Goal: Find specific page/section: Find specific page/section

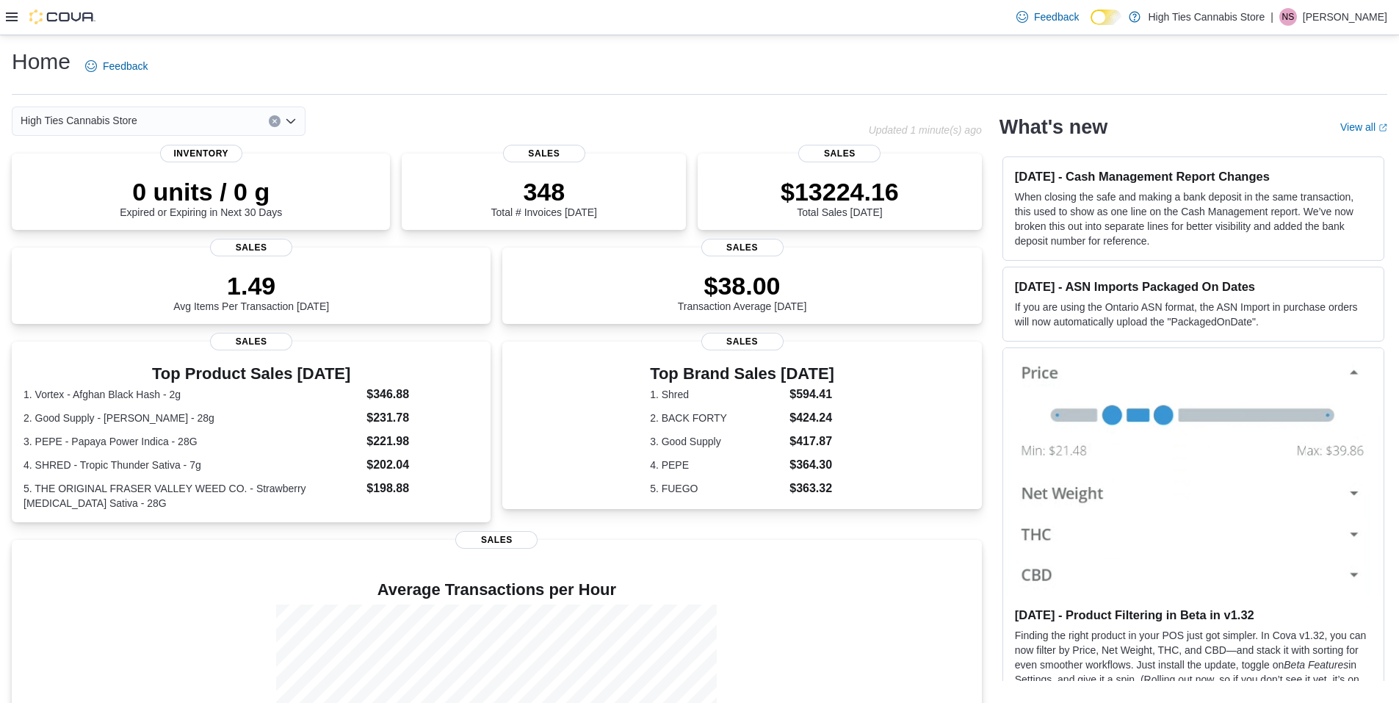
click at [14, 18] on icon at bounding box center [12, 16] width 12 height 9
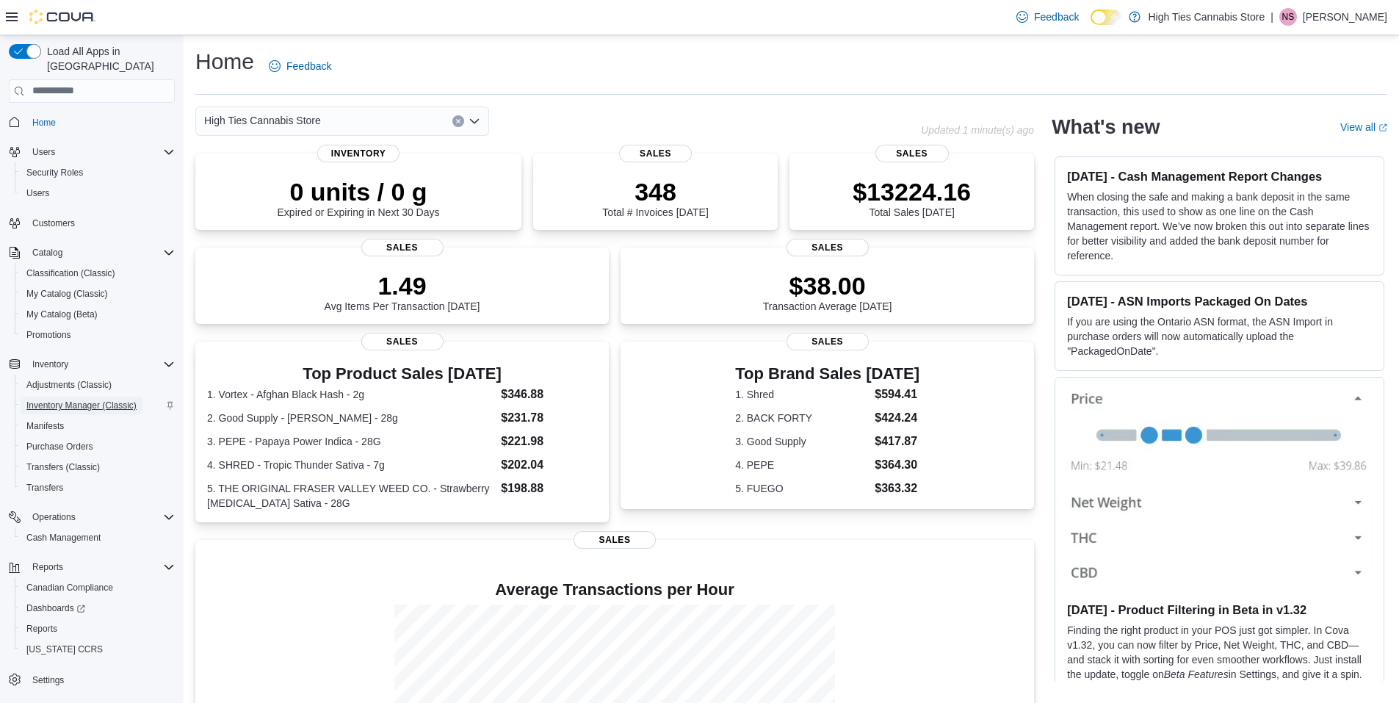
click at [71, 400] on span "Inventory Manager (Classic)" at bounding box center [81, 406] width 110 height 12
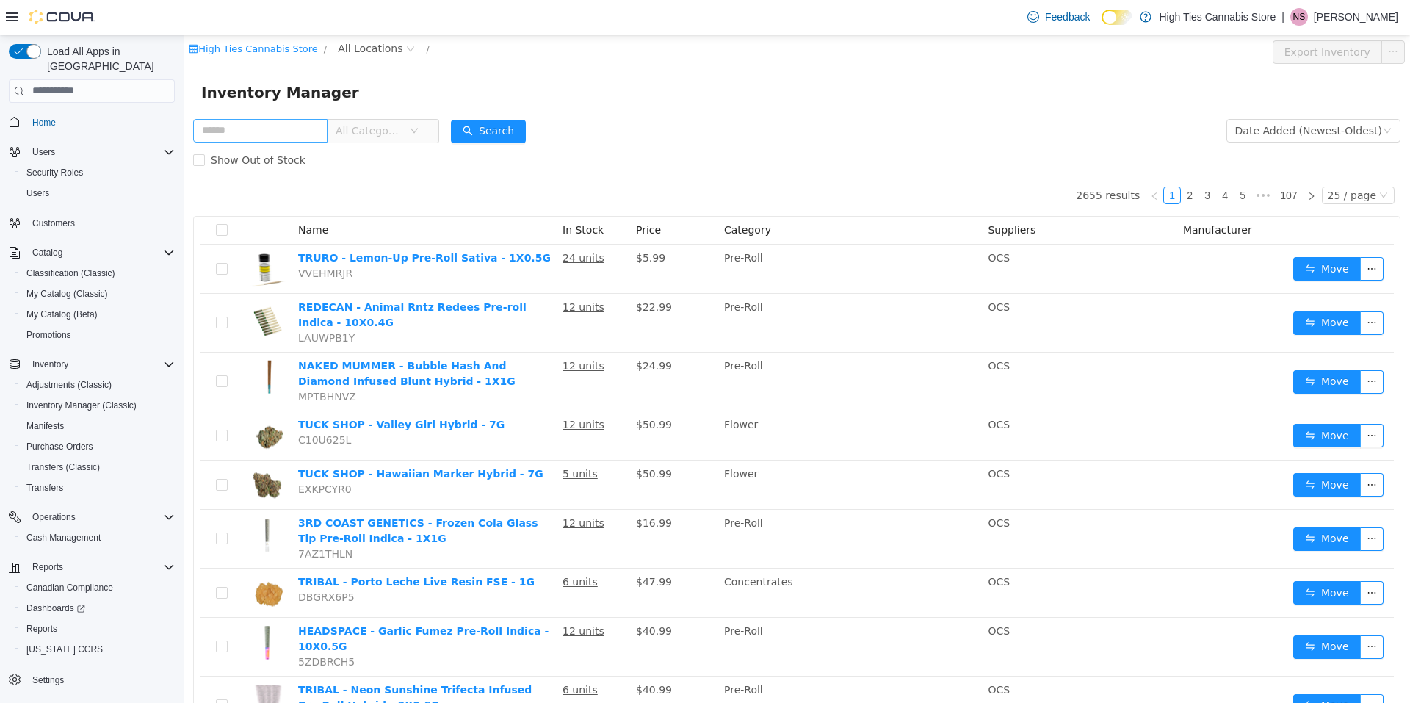
click at [278, 137] on input "text" at bounding box center [260, 130] width 134 height 24
click at [360, 42] on span "All Locations" at bounding box center [370, 48] width 65 height 16
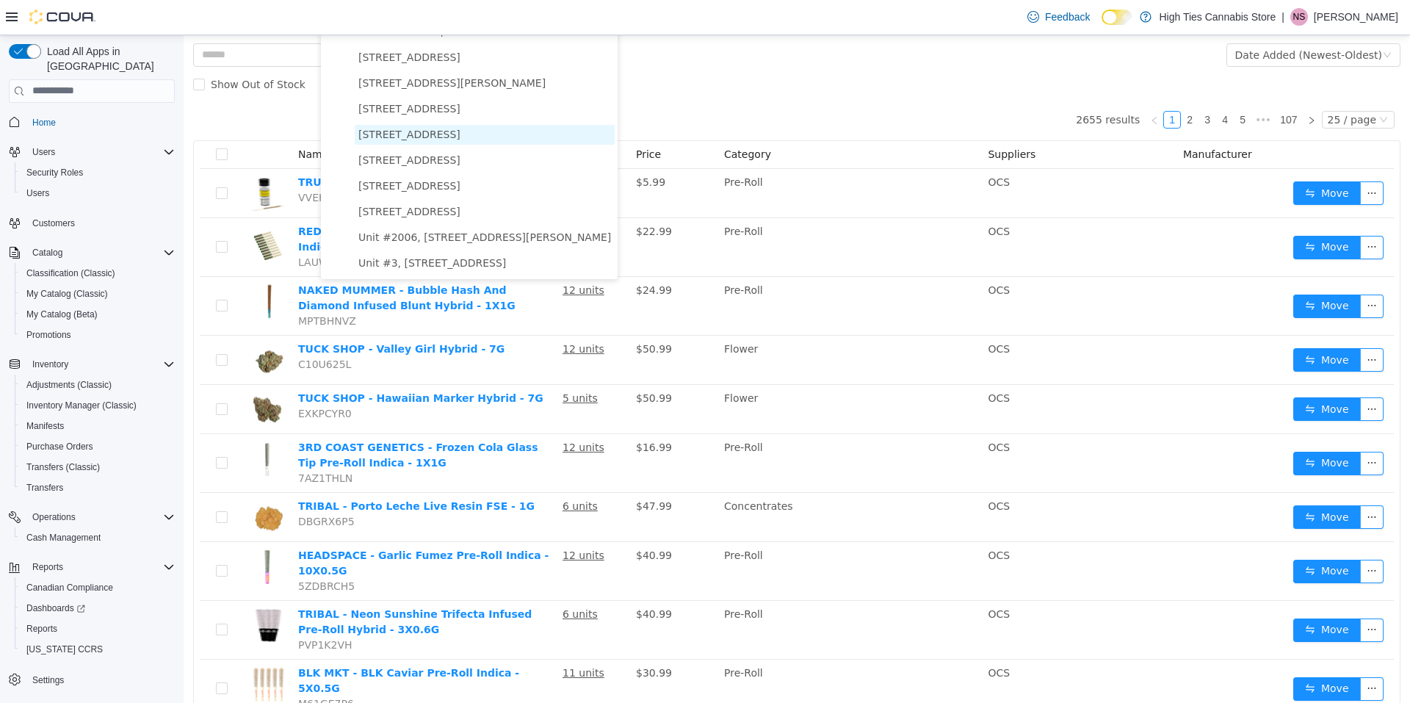
scroll to position [147, 0]
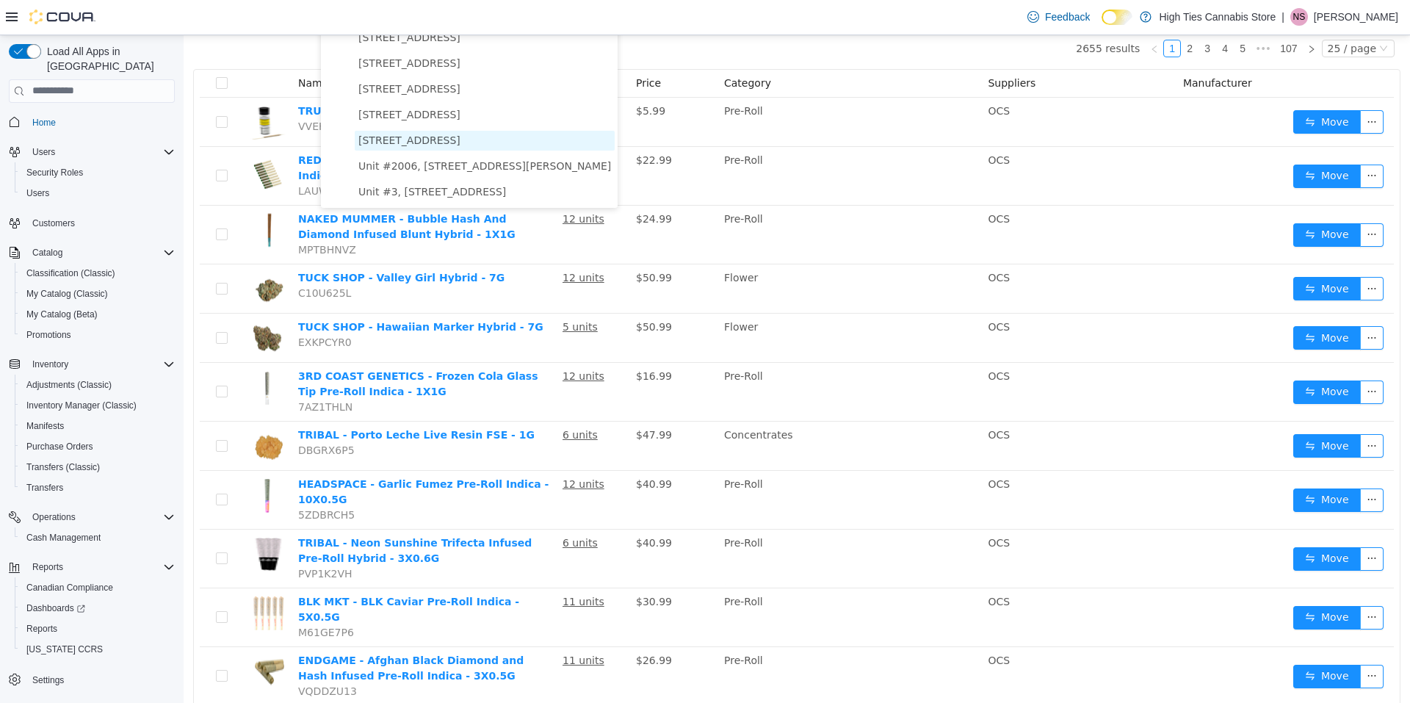
click at [425, 137] on span "825 Notre Dame St." at bounding box center [409, 140] width 102 height 12
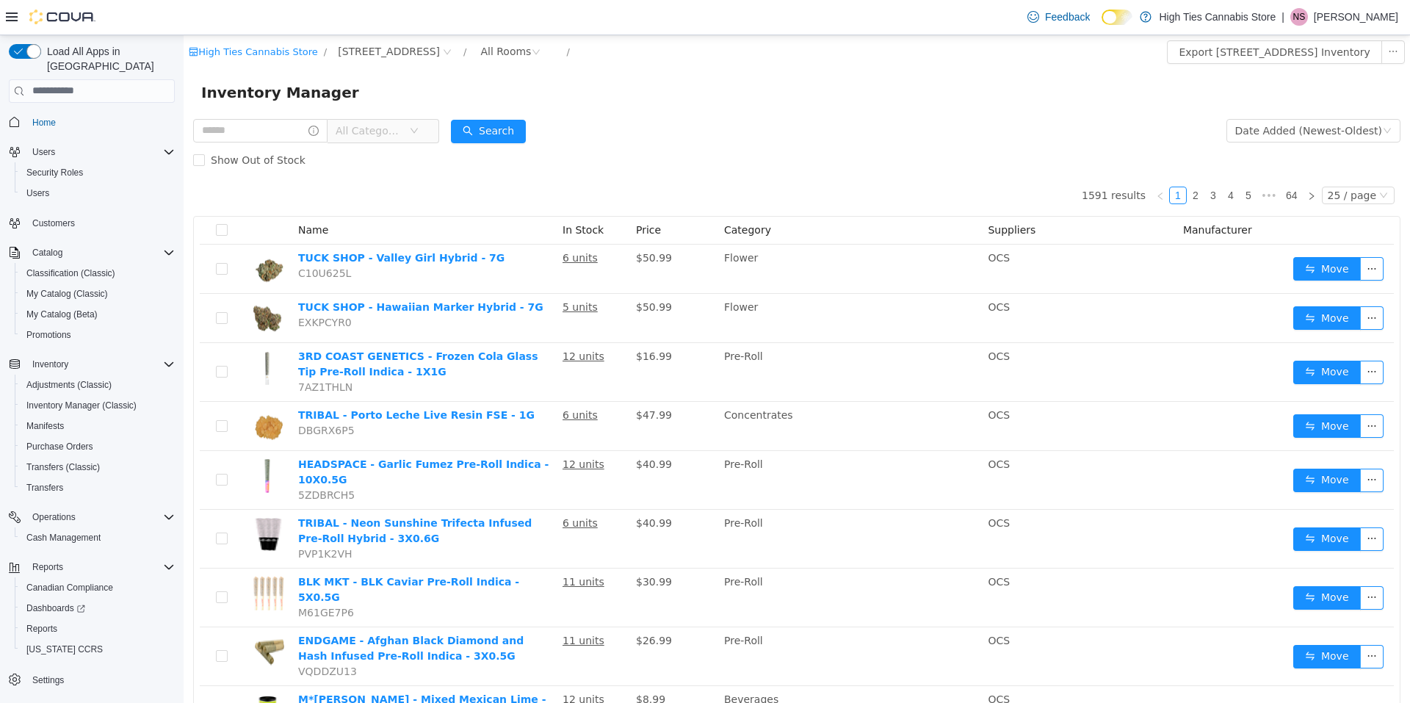
click at [381, 128] on span "All Categories" at bounding box center [369, 130] width 67 height 15
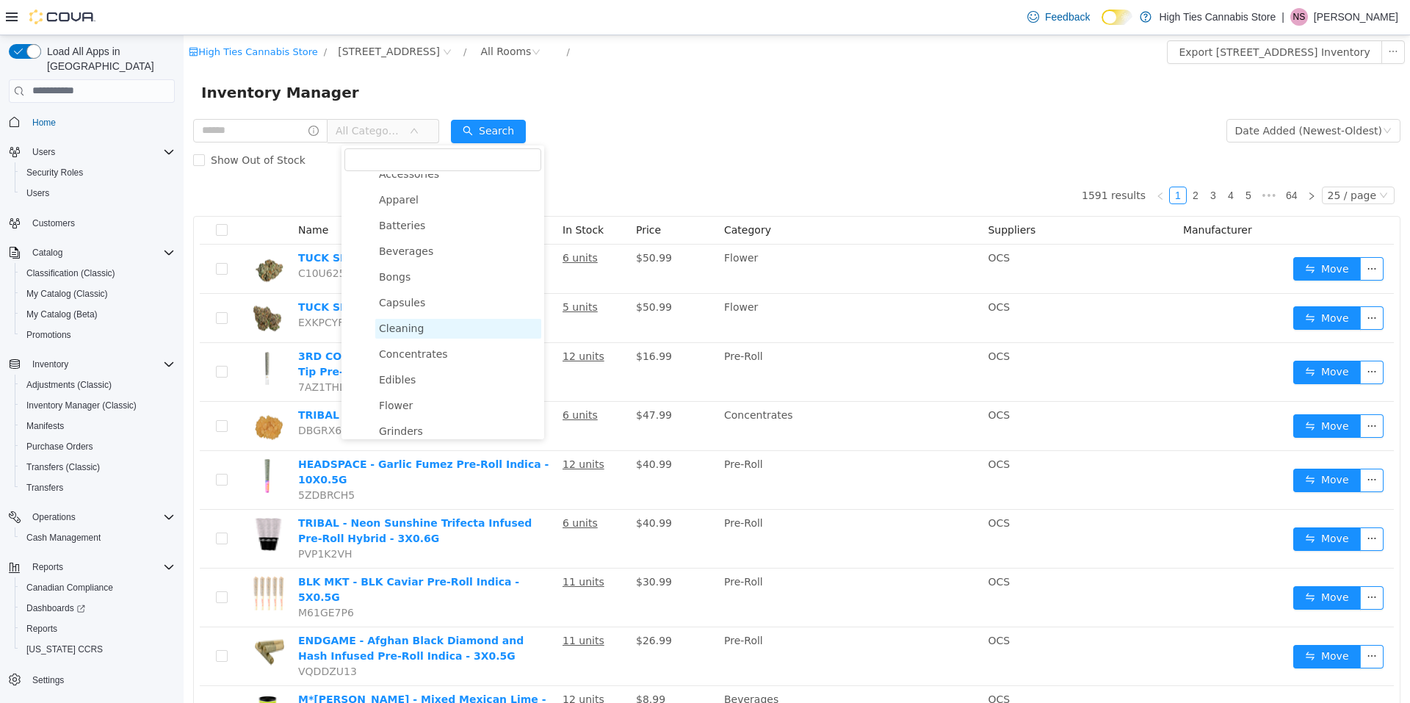
scroll to position [73, 0]
click at [408, 370] on span "Flower" at bounding box center [396, 370] width 34 height 12
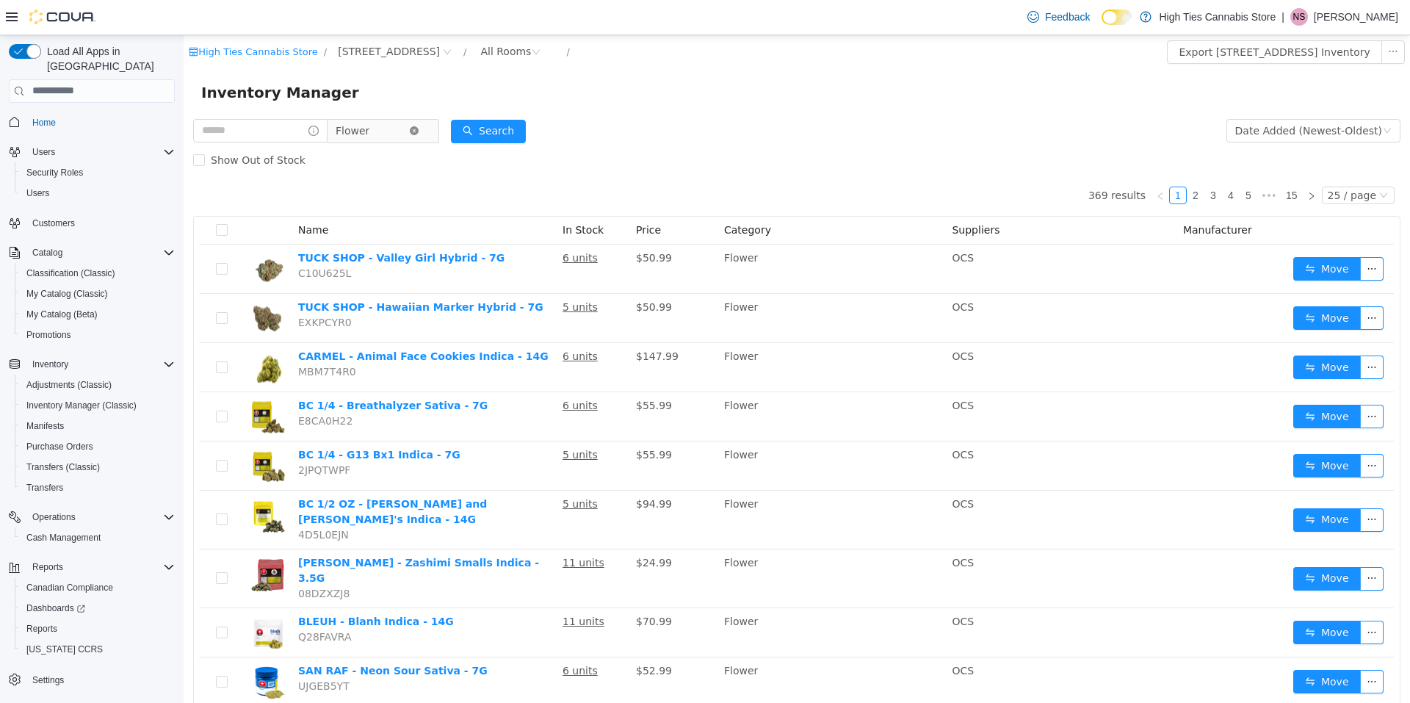
click at [419, 129] on icon "icon: close-circle" at bounding box center [414, 130] width 9 height 9
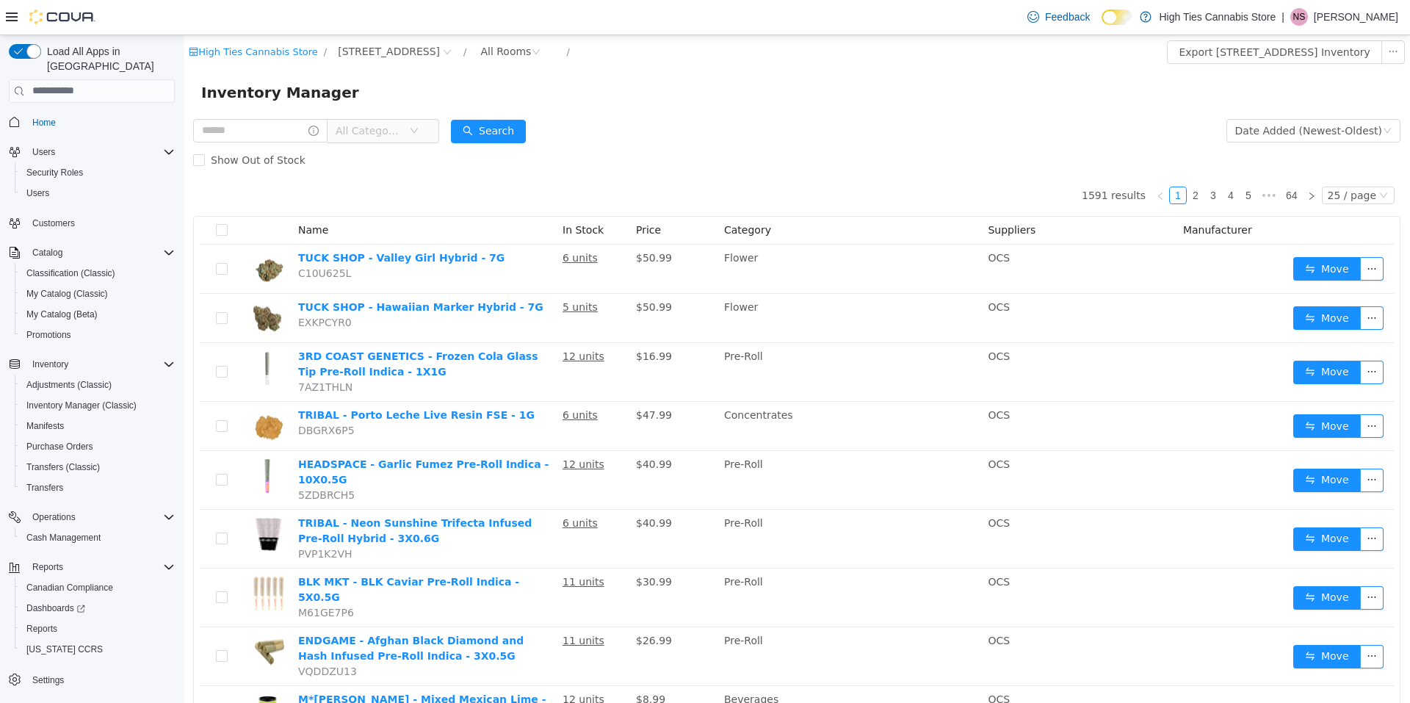
click at [386, 140] on span "All Categories" at bounding box center [372, 130] width 73 height 22
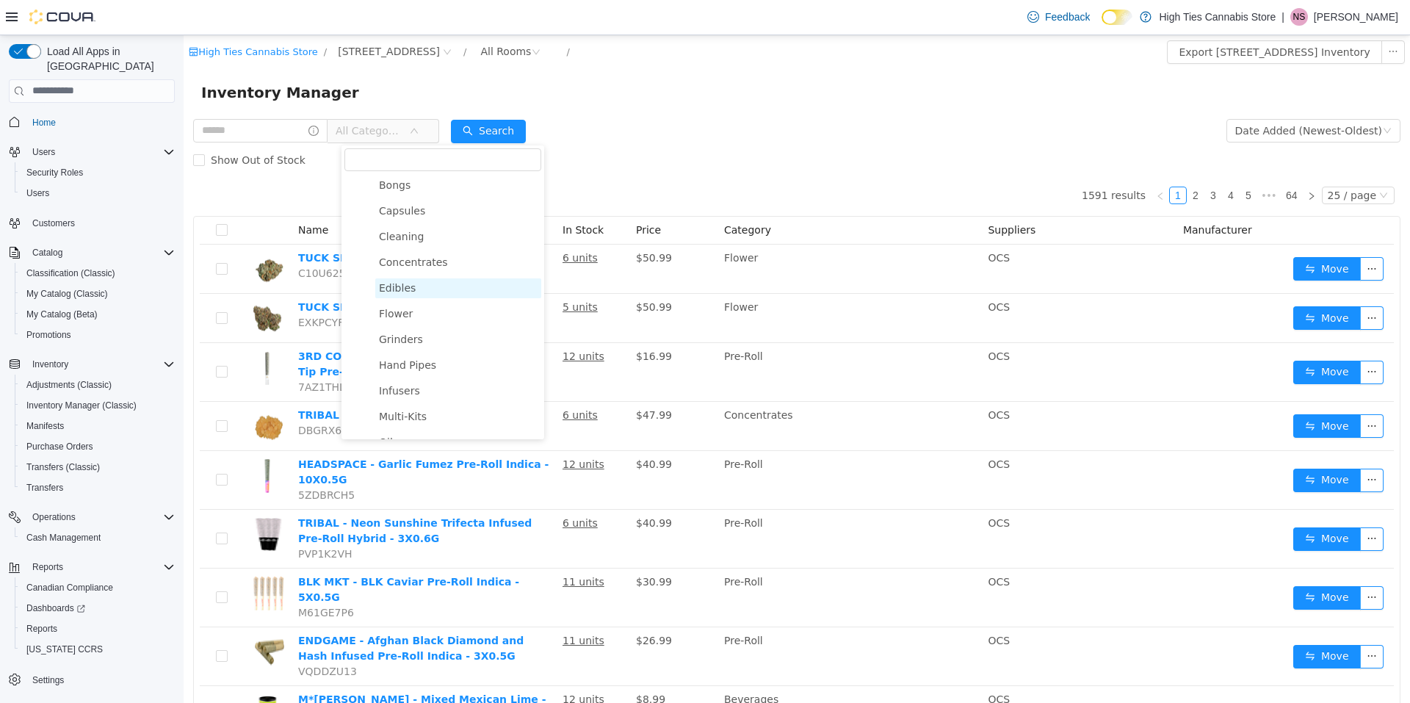
scroll to position [220, 0]
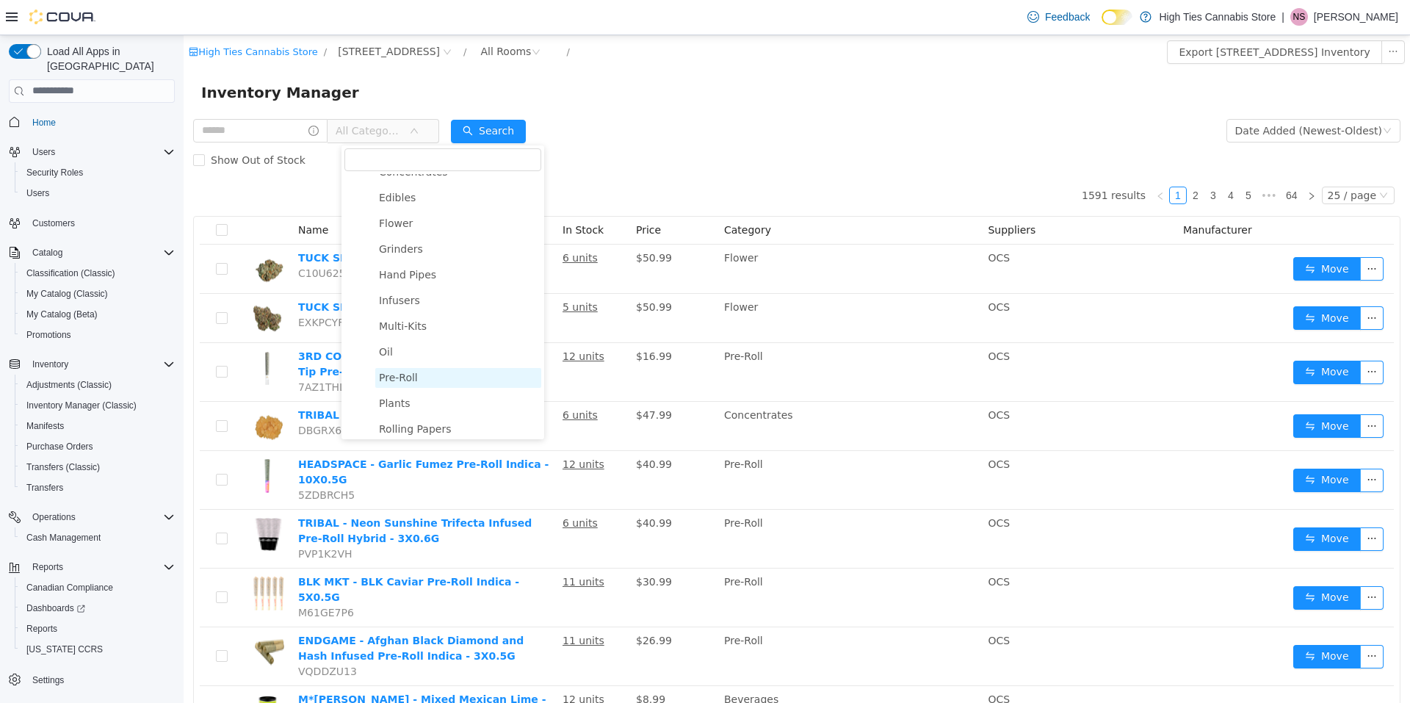
click at [417, 383] on span "Pre-Roll" at bounding box center [458, 377] width 166 height 20
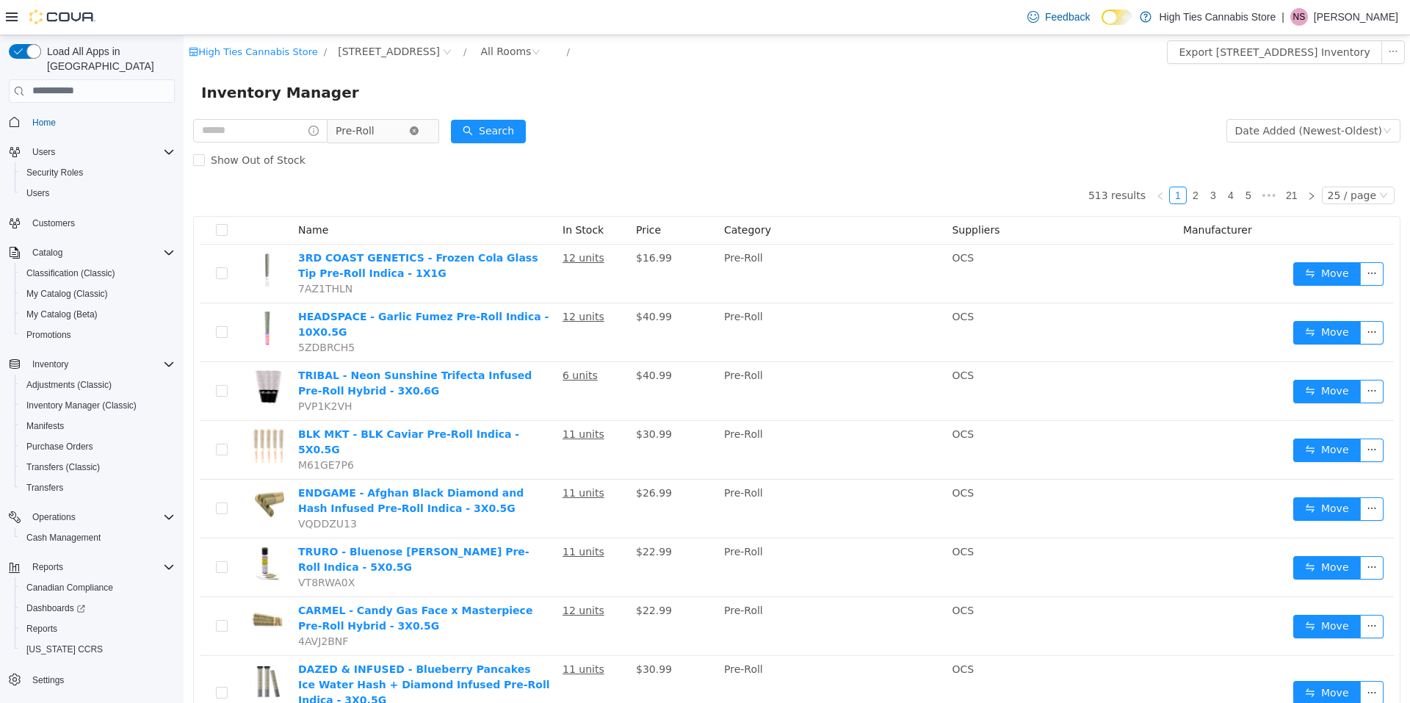
click at [419, 131] on icon "icon: close-circle" at bounding box center [414, 130] width 9 height 9
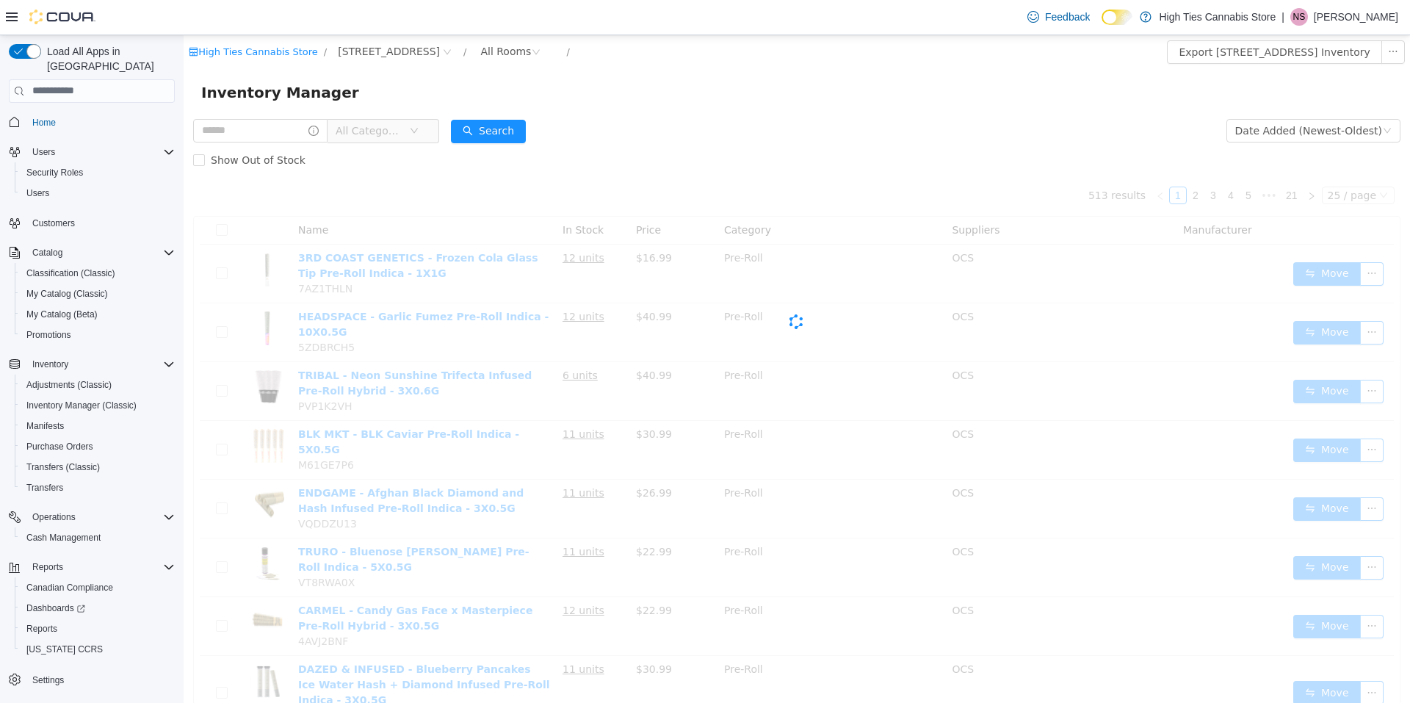
click at [409, 131] on span "All Categories" at bounding box center [372, 130] width 73 height 22
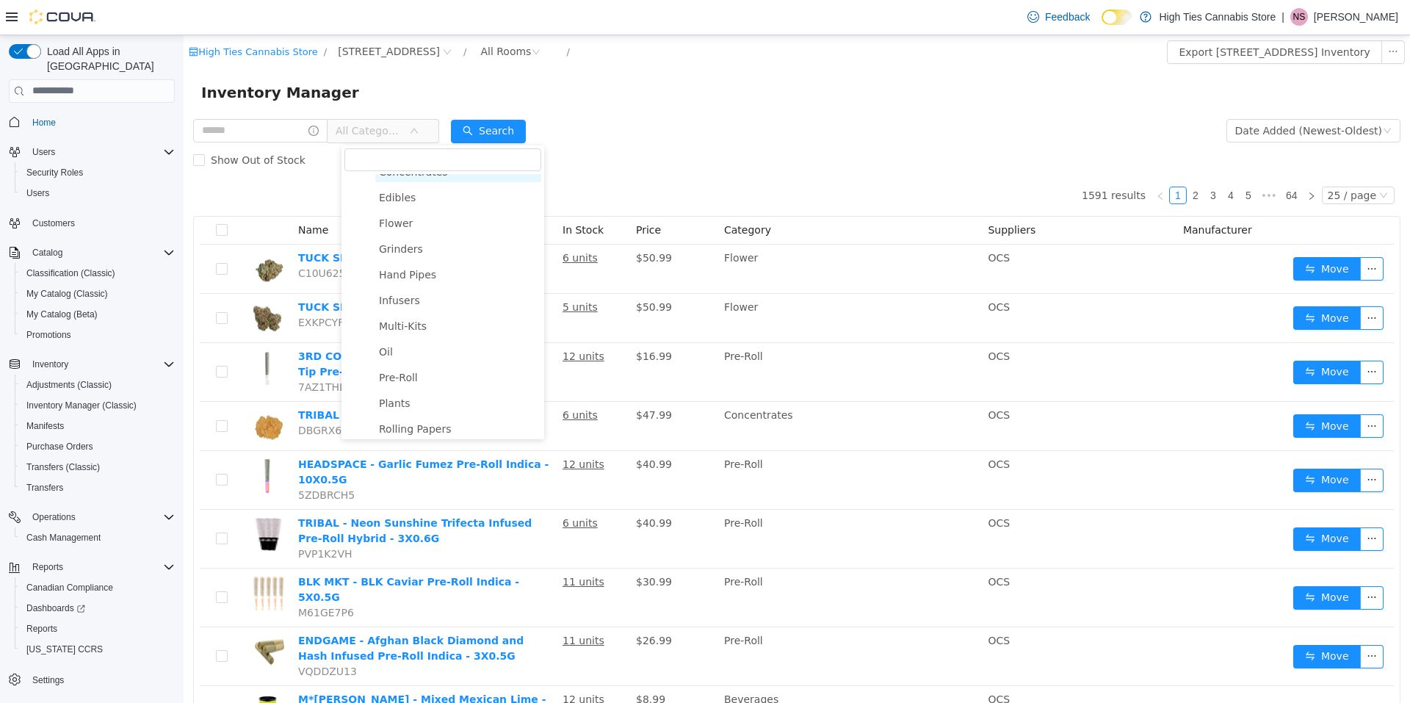
click at [419, 177] on span "Concentrates" at bounding box center [413, 171] width 69 height 12
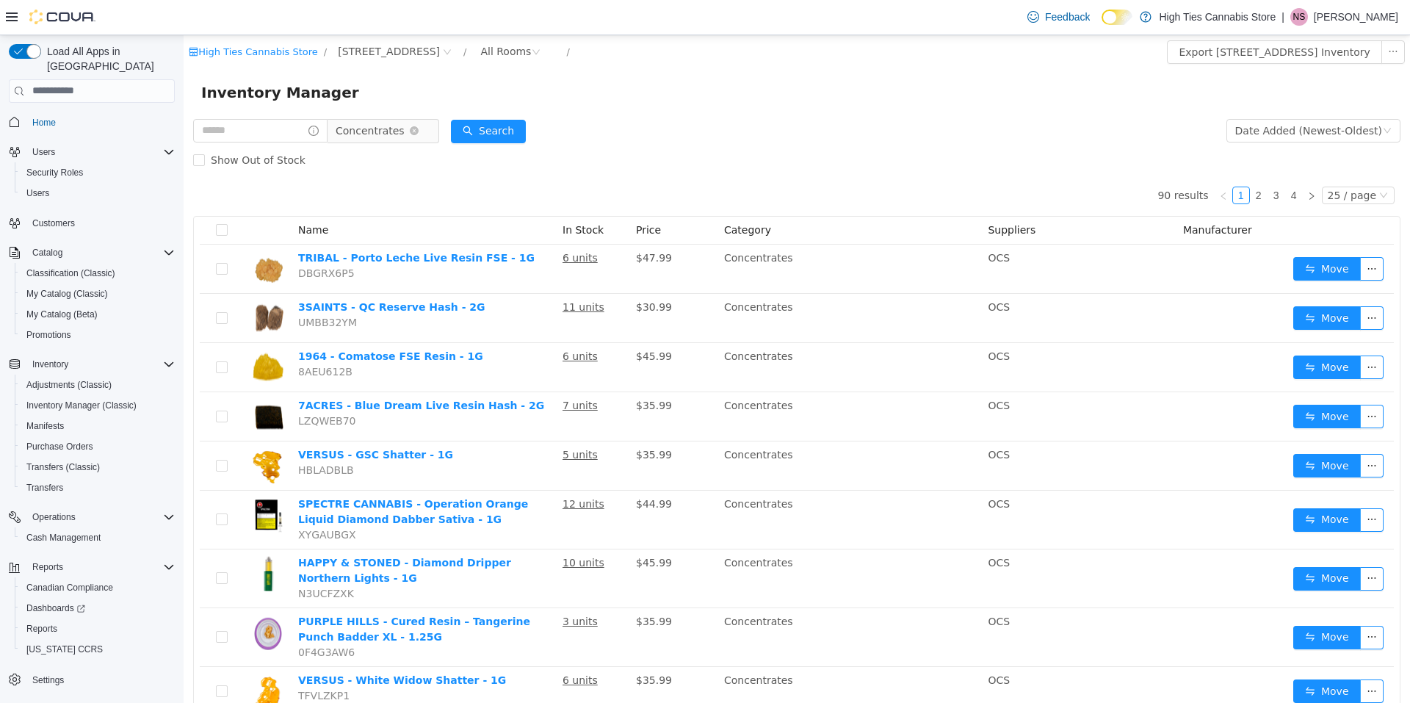
drag, startPoint x: 428, startPoint y: 134, endPoint x: 428, endPoint y: 141, distance: 7.4
click at [419, 134] on icon "icon: close-circle" at bounding box center [414, 130] width 9 height 9
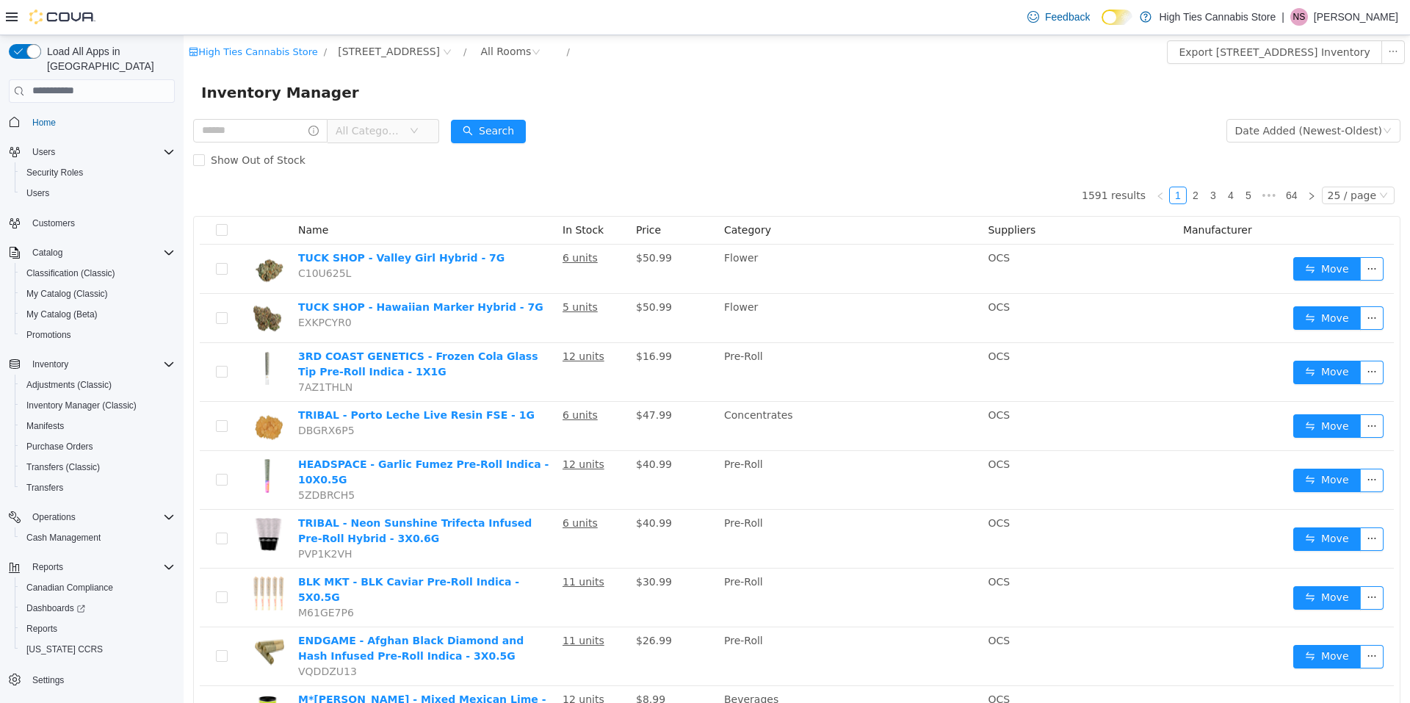
click at [403, 137] on span "All Categories" at bounding box center [369, 130] width 67 height 15
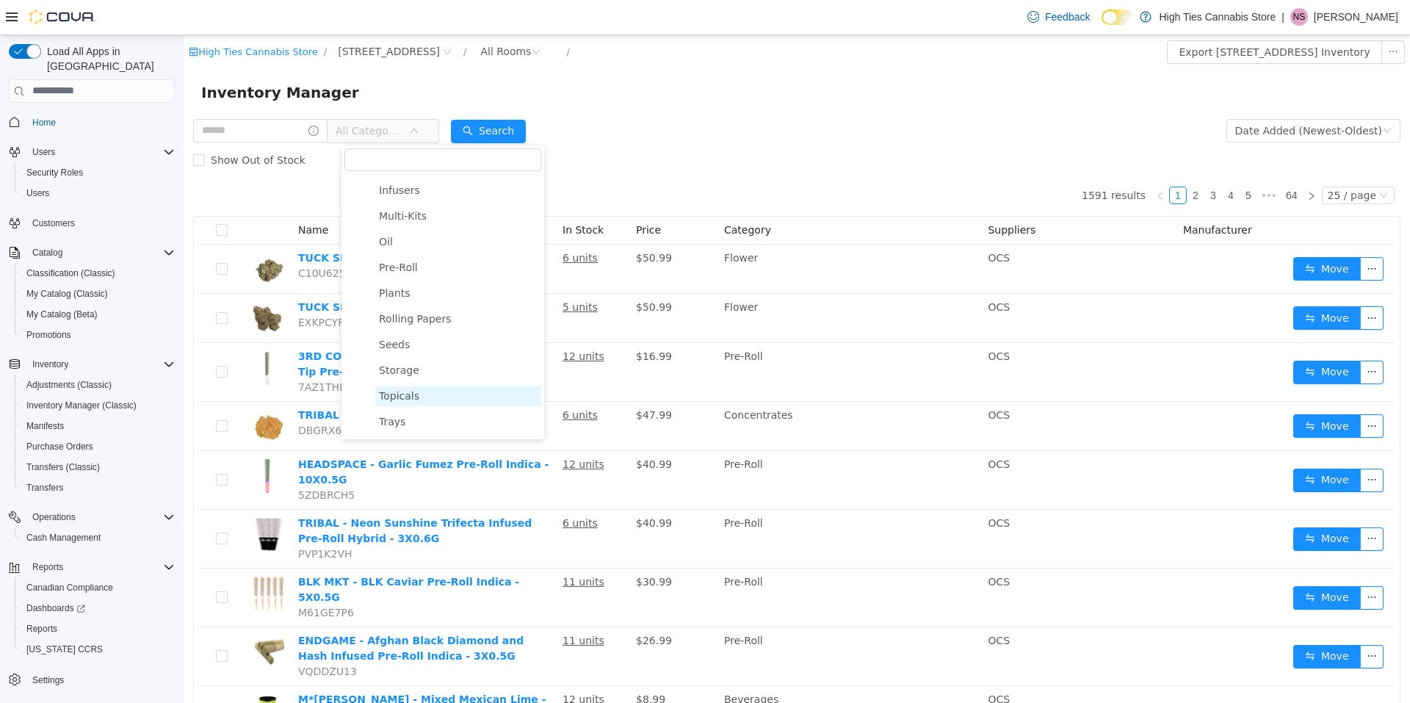
scroll to position [367, 0]
click at [412, 420] on span "Vapes" at bounding box center [458, 410] width 166 height 20
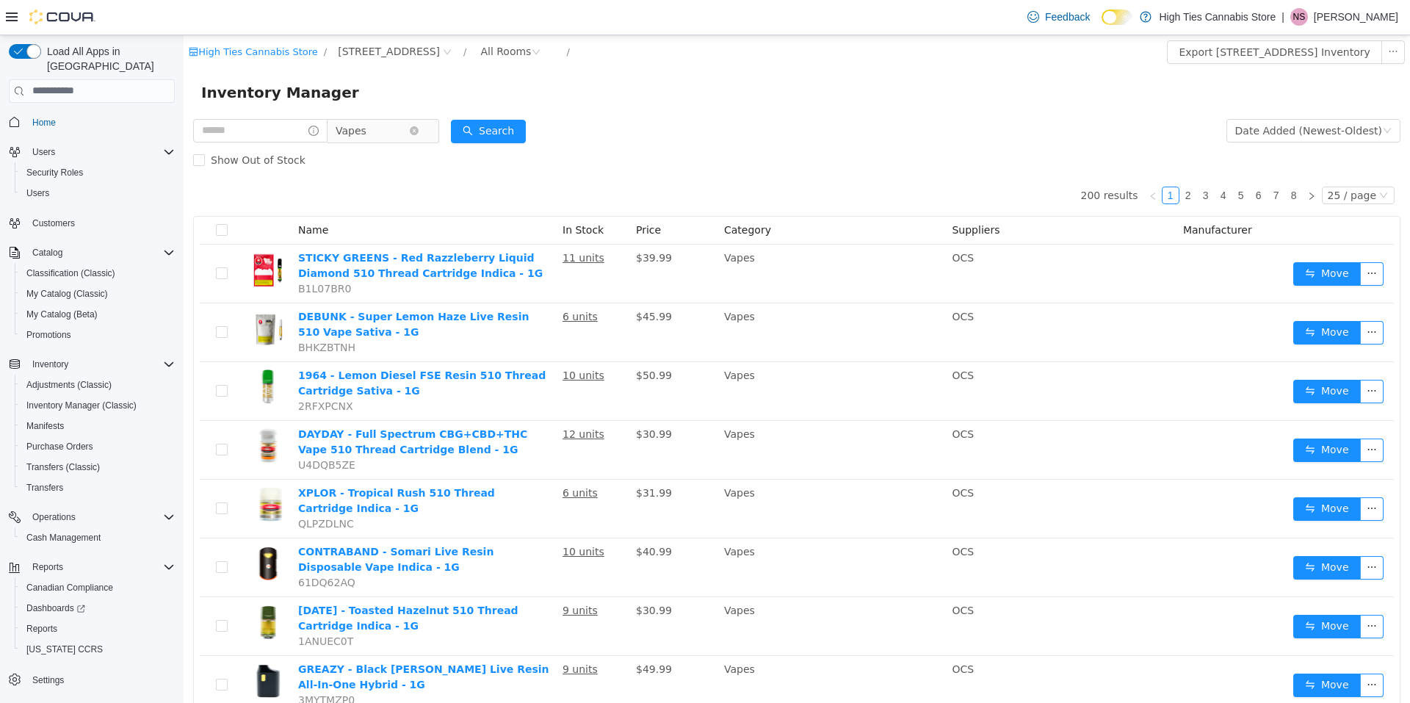
click at [419, 129] on icon "icon: close-circle" at bounding box center [414, 130] width 9 height 9
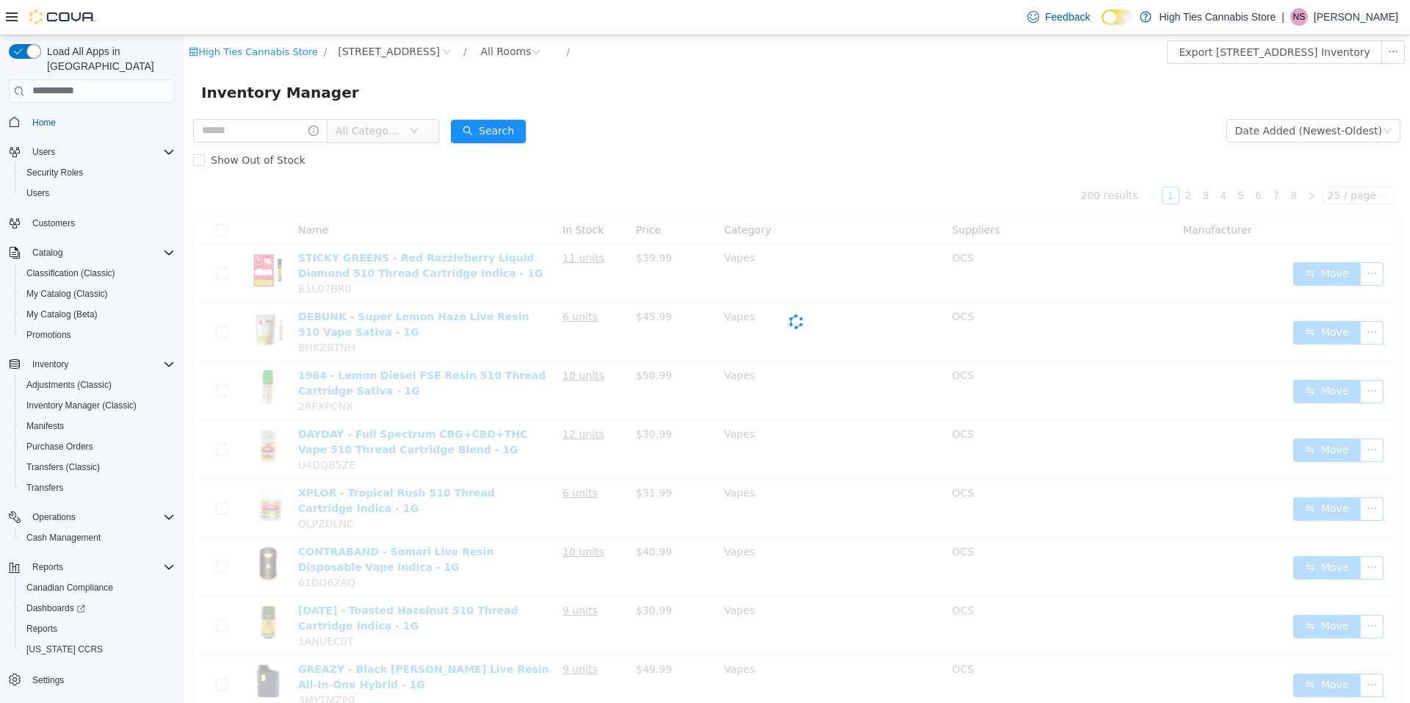
click at [397, 123] on span "All Categories" at bounding box center [369, 130] width 67 height 15
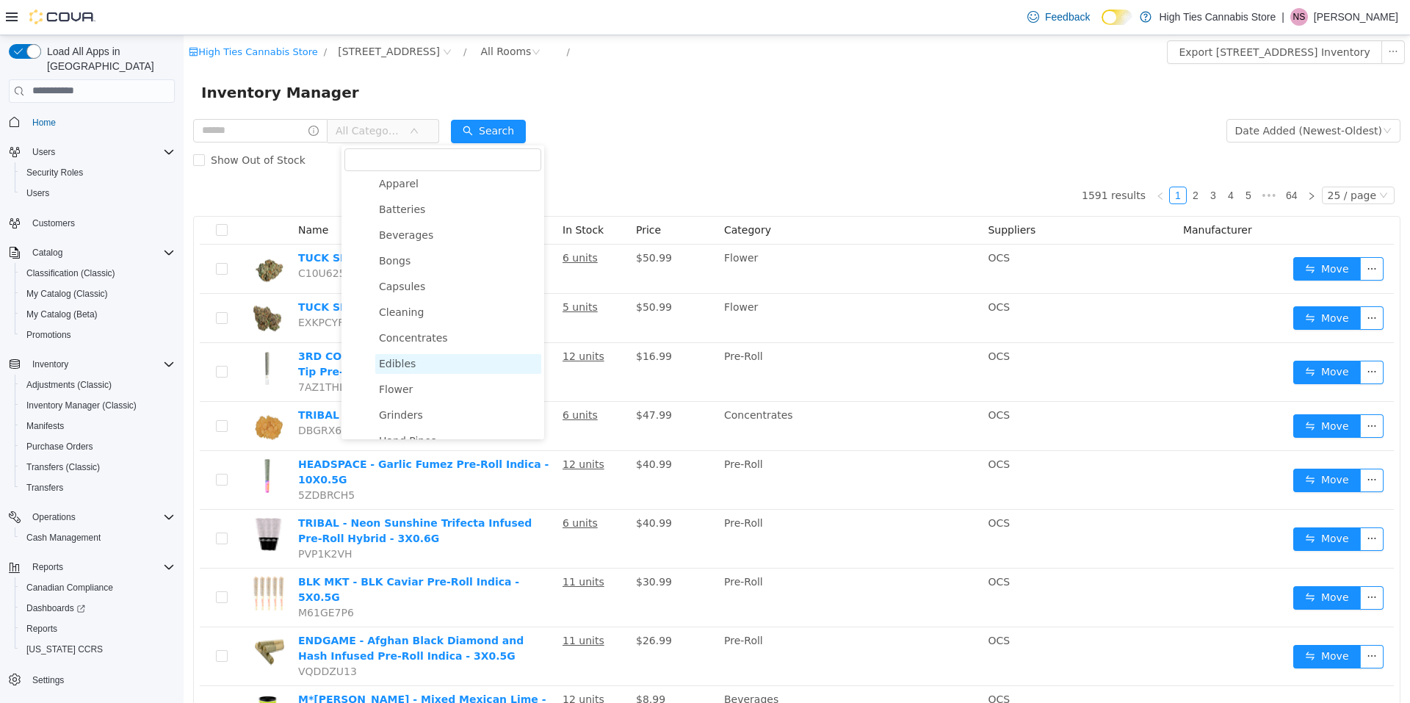
scroll to position [147, 0]
click at [420, 273] on span "Edibles" at bounding box center [458, 271] width 166 height 20
